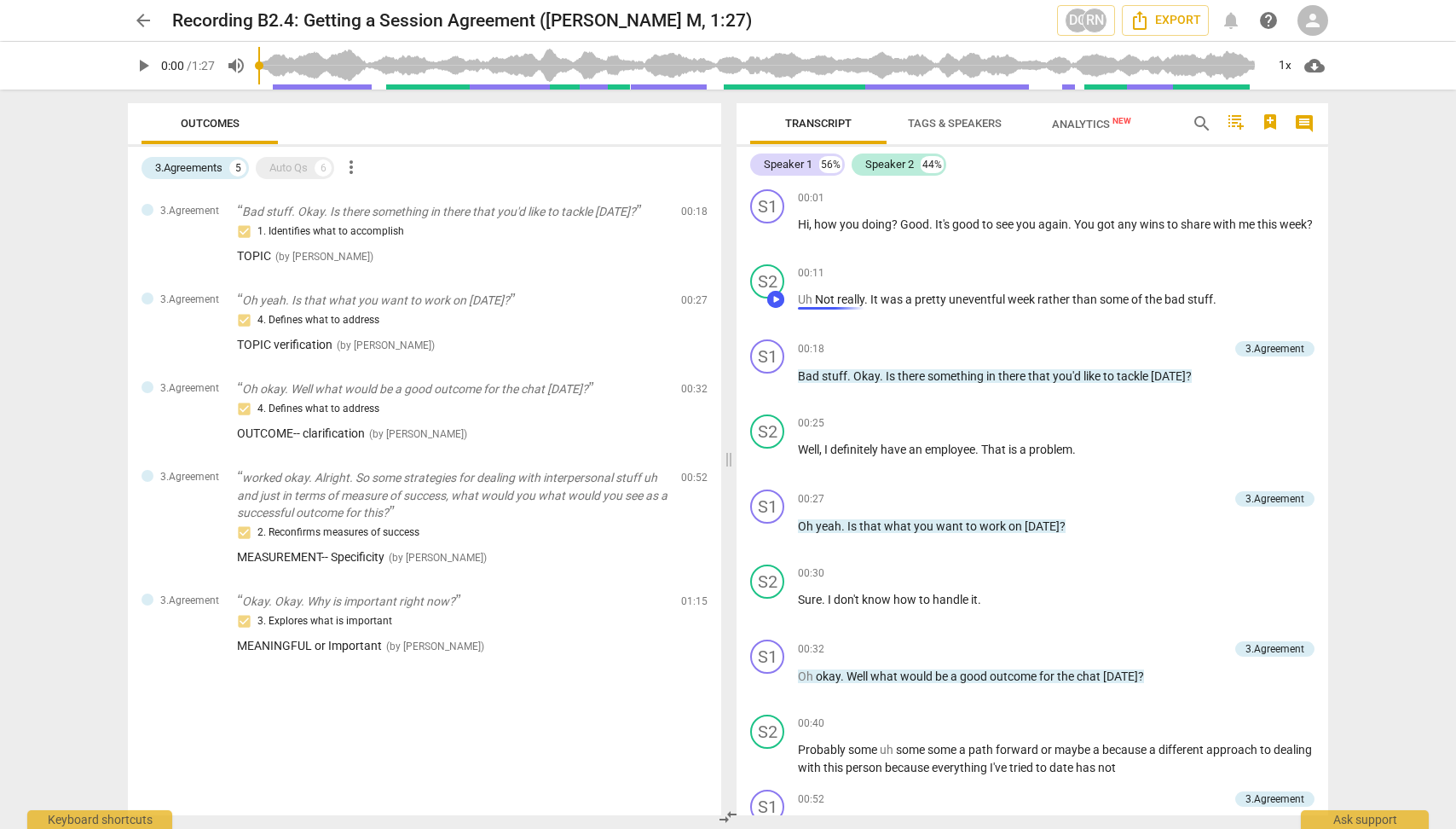
click at [827, 307] on div at bounding box center [833, 307] width 71 height 3
click at [143, 9] on button "arrow_back" at bounding box center [143, 21] width 31 height 31
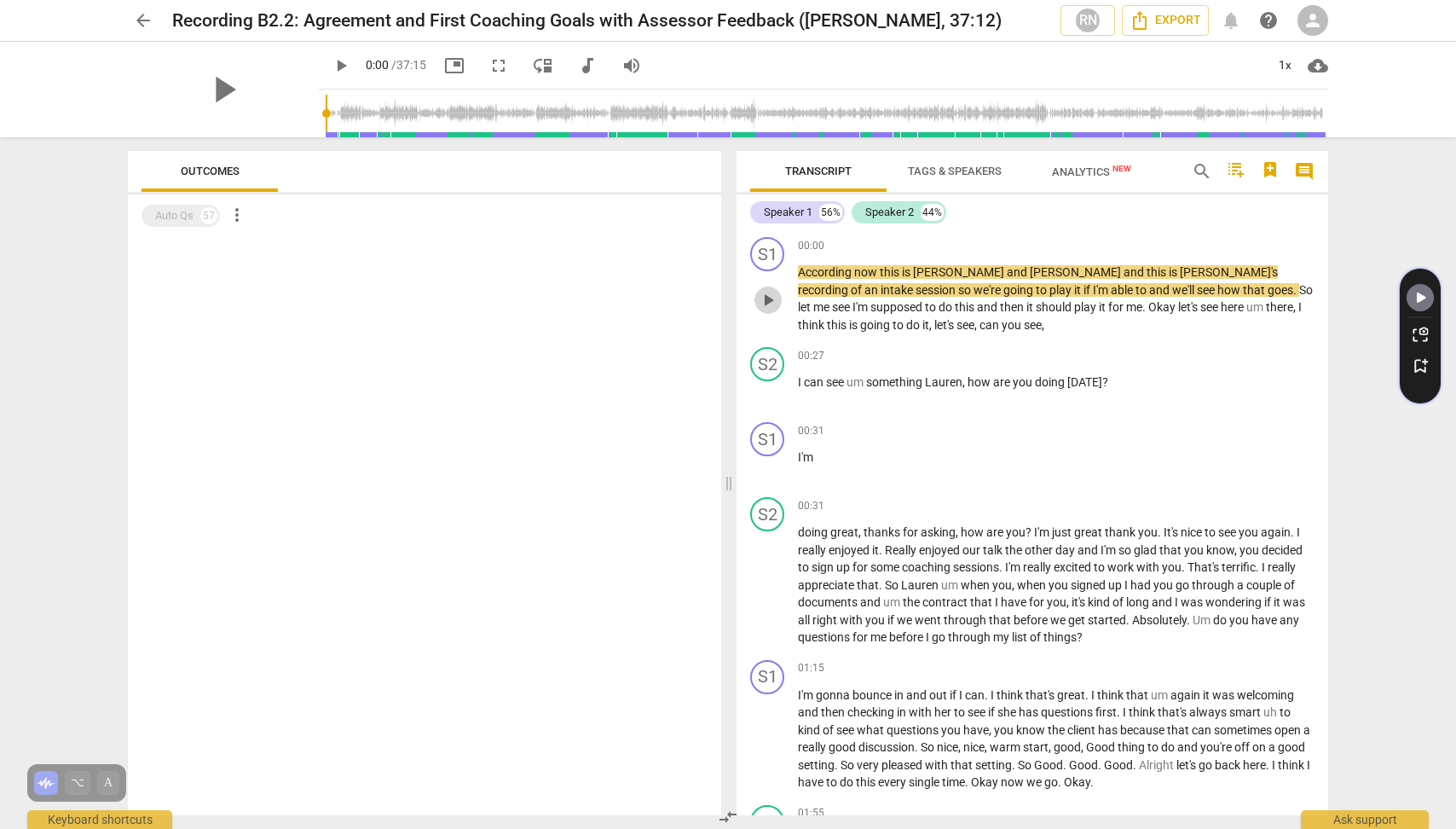
click at [769, 294] on span "play_arrow" at bounding box center [769, 301] width 21 height 21
type input "4"
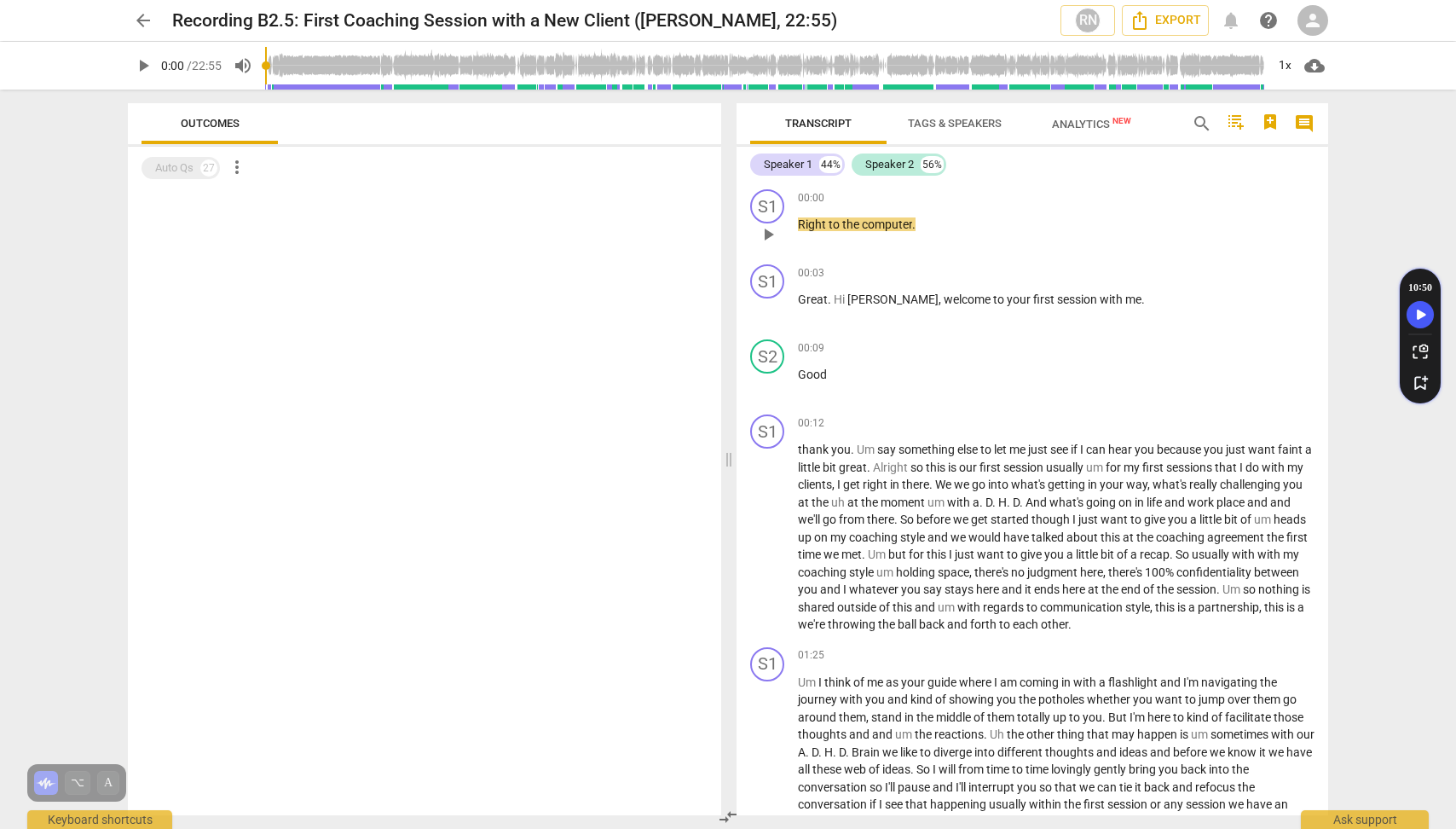
click at [764, 232] on span "play_arrow" at bounding box center [769, 235] width 21 height 21
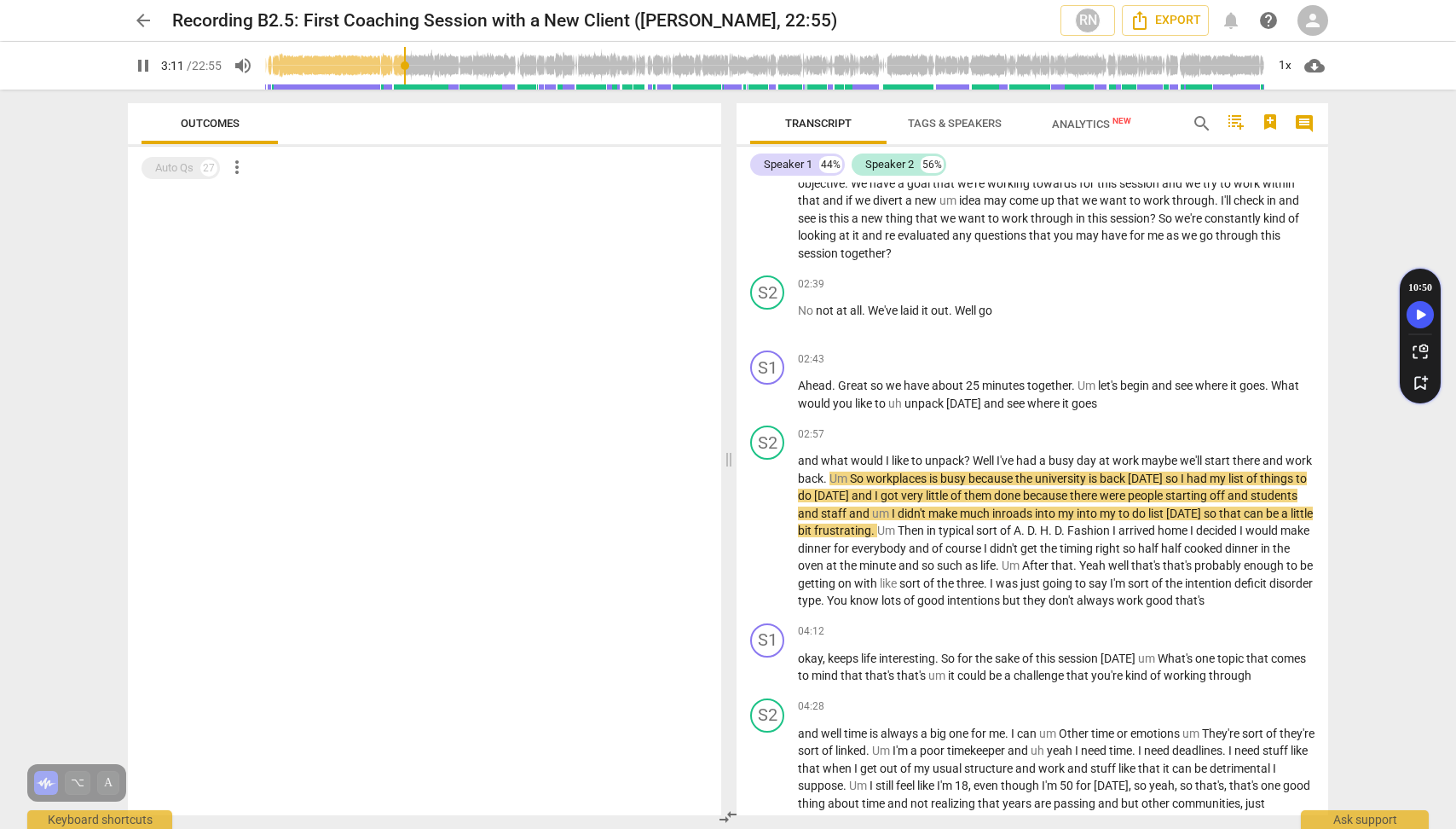
scroll to position [650, 0]
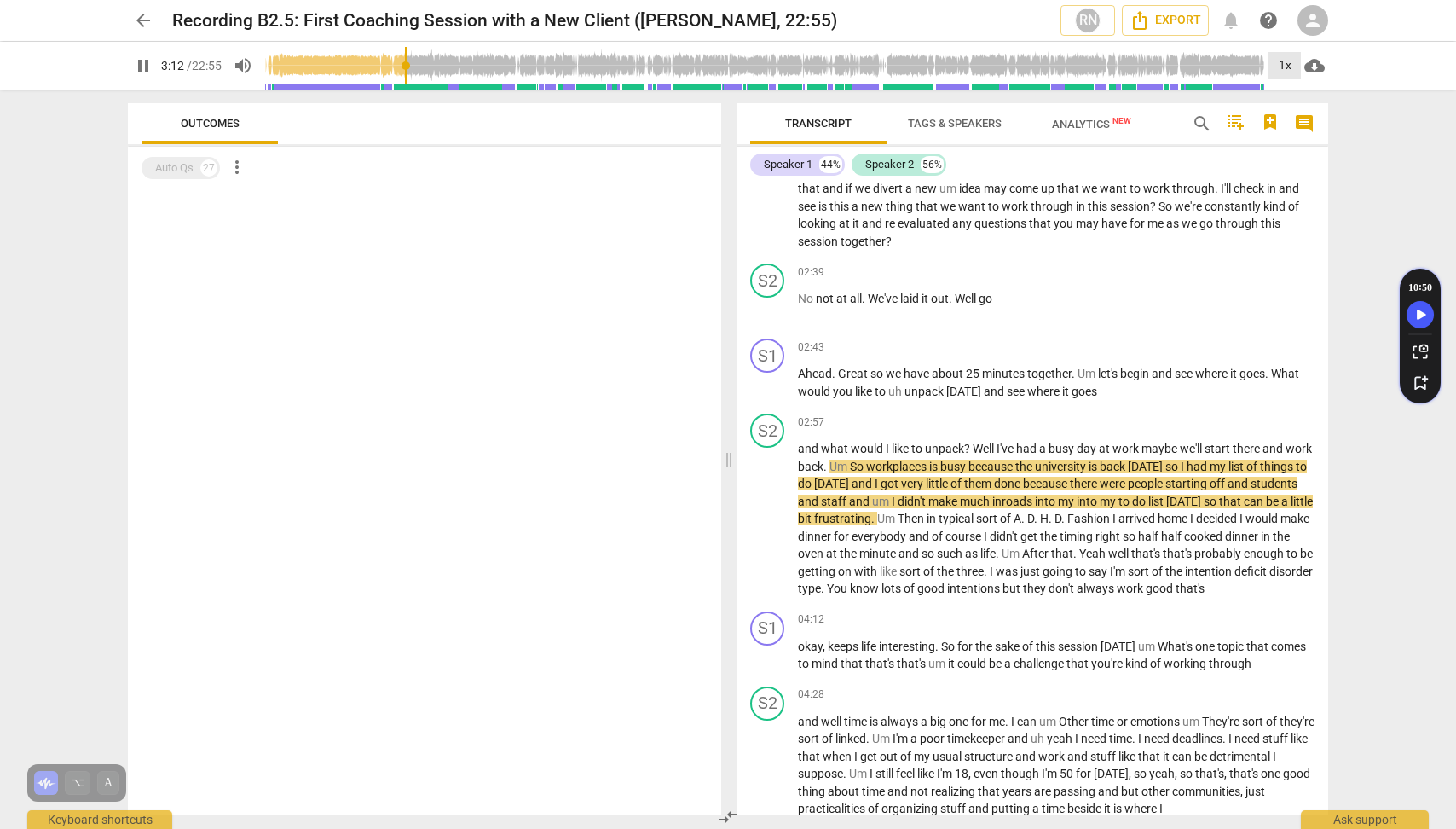
click at [1288, 63] on div "1x" at bounding box center [1285, 66] width 33 height 28
click at [1293, 140] on li "1.25x" at bounding box center [1297, 133] width 57 height 33
click at [1288, 75] on div "1.25x" at bounding box center [1285, 66] width 33 height 28
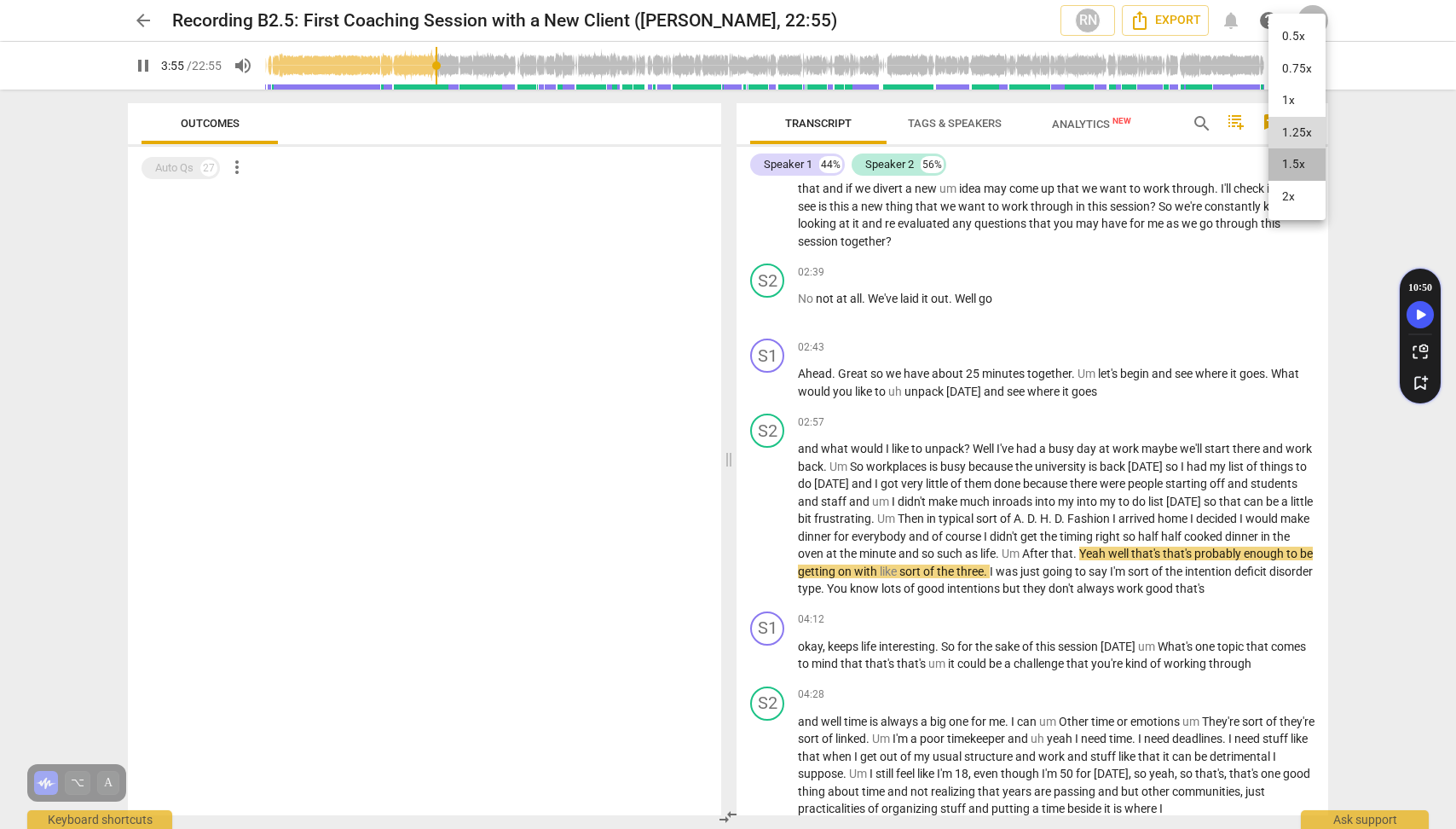
click at [1296, 173] on li "1.5x" at bounding box center [1297, 165] width 57 height 33
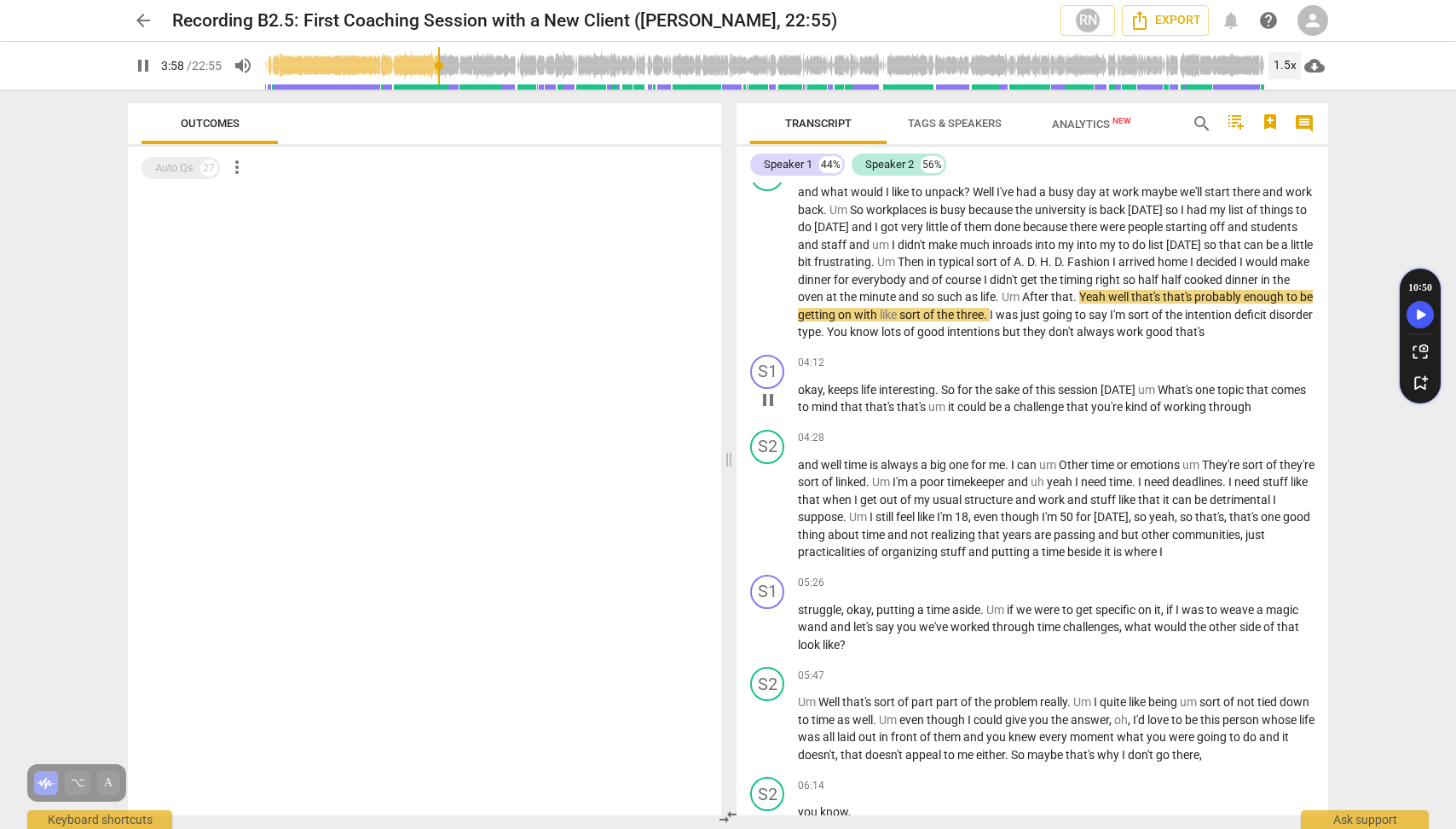
scroll to position [911, 0]
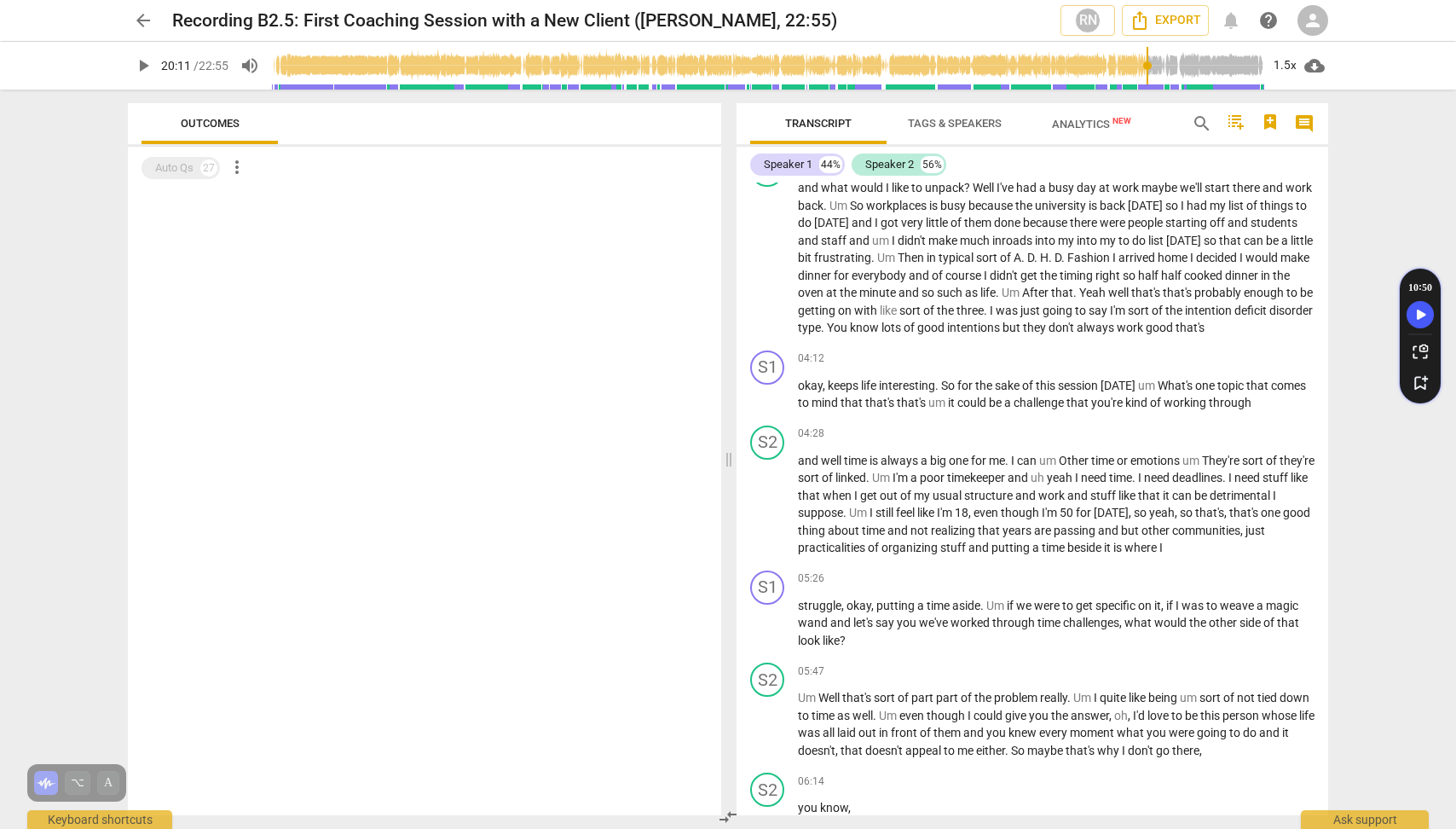
type input "1212"
